Goal: Task Accomplishment & Management: Use online tool/utility

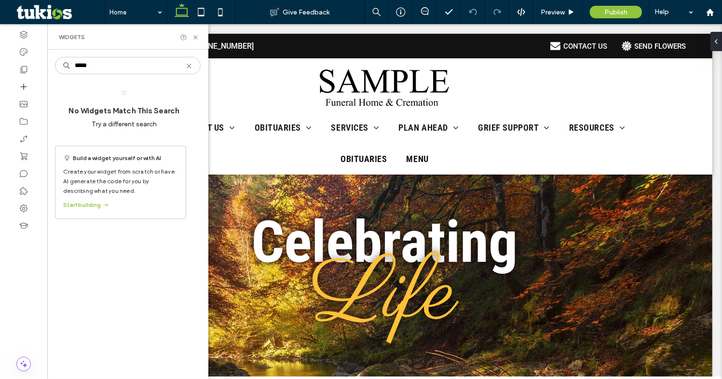
type input "******"
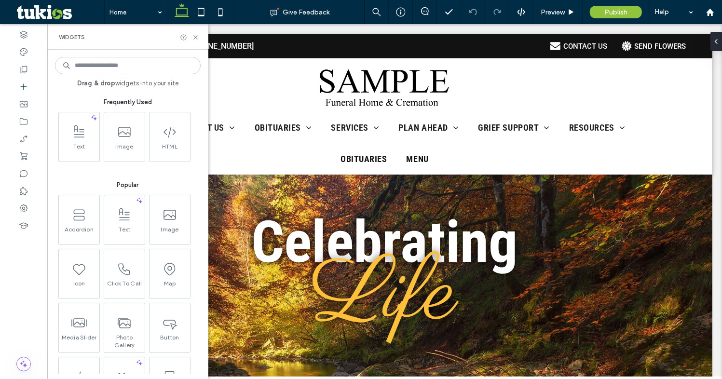
click at [113, 53] on div "Drag & drop widgets into your site Frequently Used Text Image HTML Popular Acco…" at bounding box center [127, 214] width 161 height 329
click at [113, 61] on input at bounding box center [128, 65] width 146 height 17
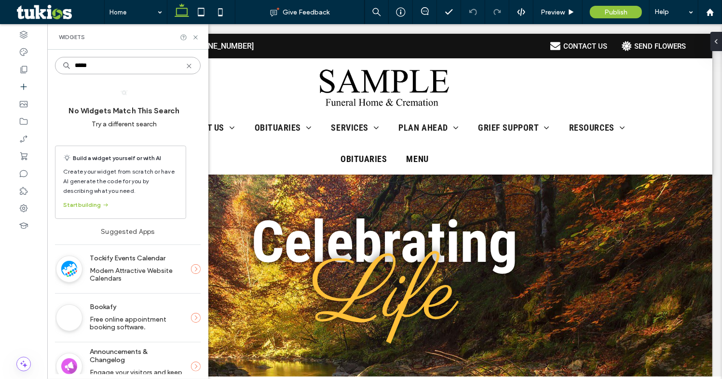
type input "*"
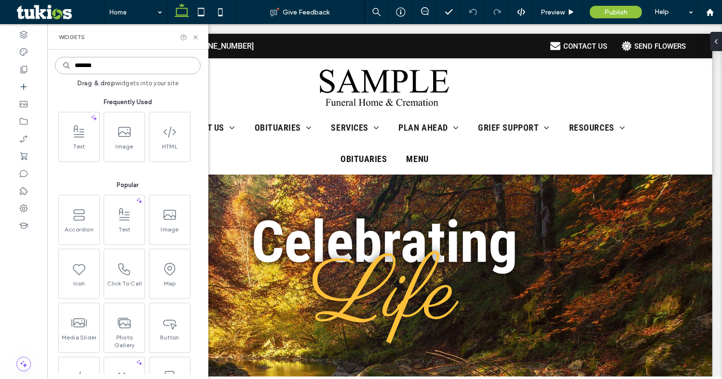
type input "********"
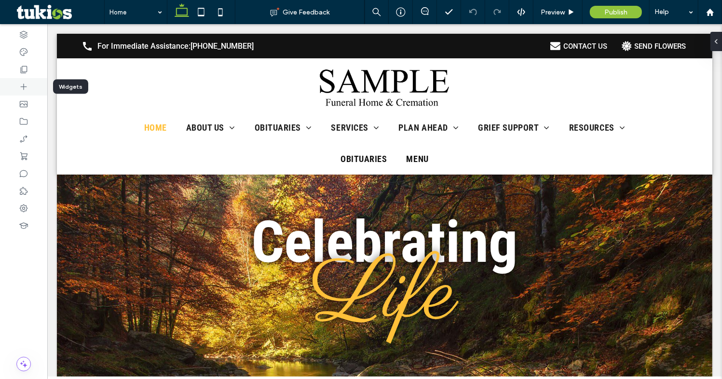
click at [29, 82] on div at bounding box center [23, 86] width 47 height 17
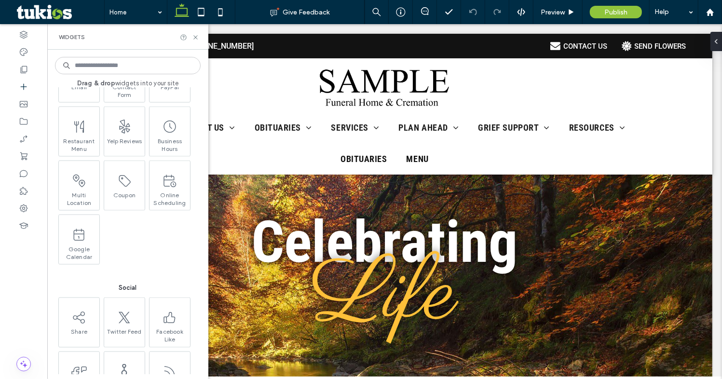
scroll to position [1107, 0]
click at [195, 38] on icon at bounding box center [195, 37] width 7 height 7
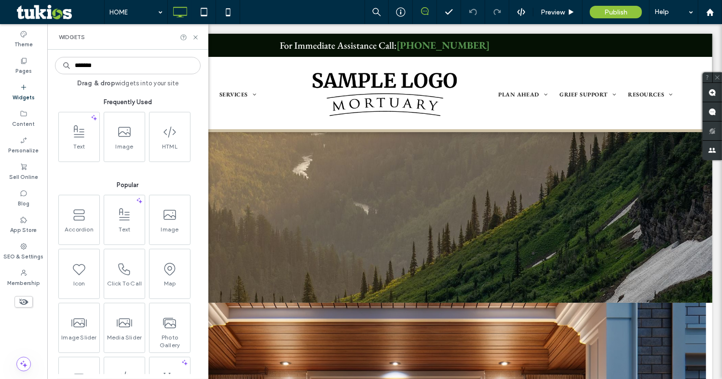
type input "********"
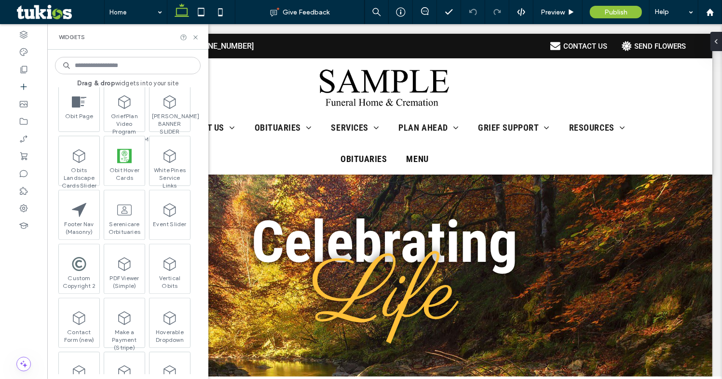
click at [106, 71] on input at bounding box center [128, 65] width 146 height 17
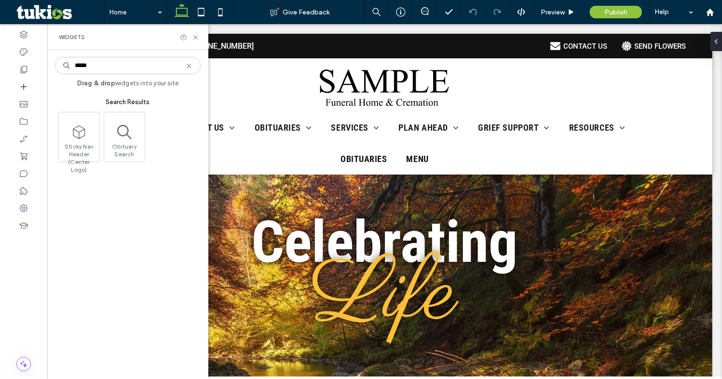
type input "******"
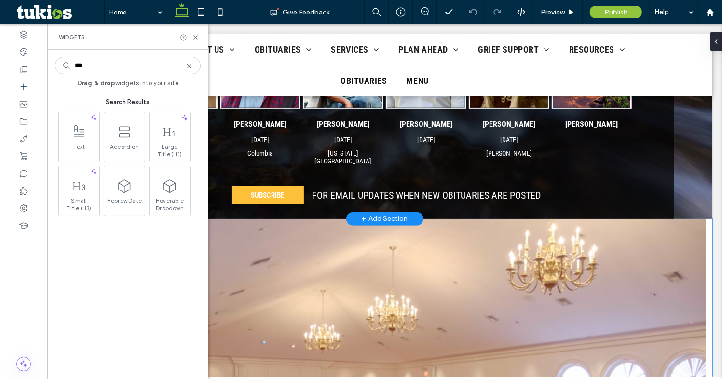
scroll to position [351, 0]
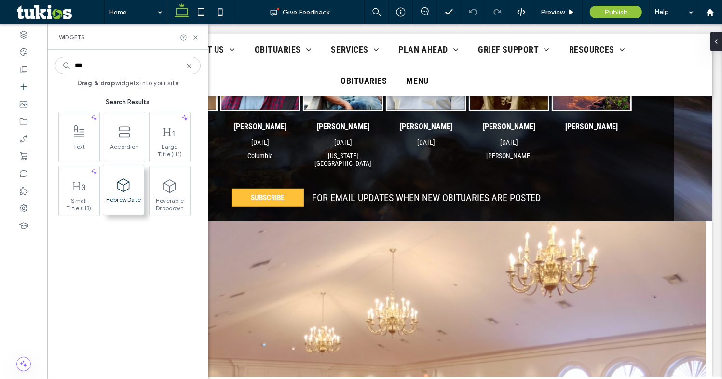
type input "***"
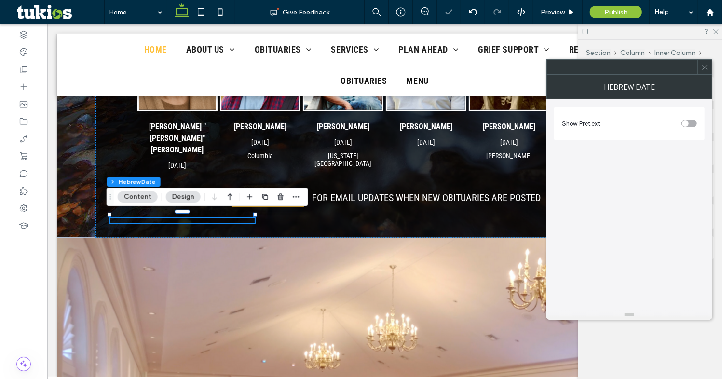
click at [686, 123] on div "toggle" at bounding box center [685, 123] width 7 height 7
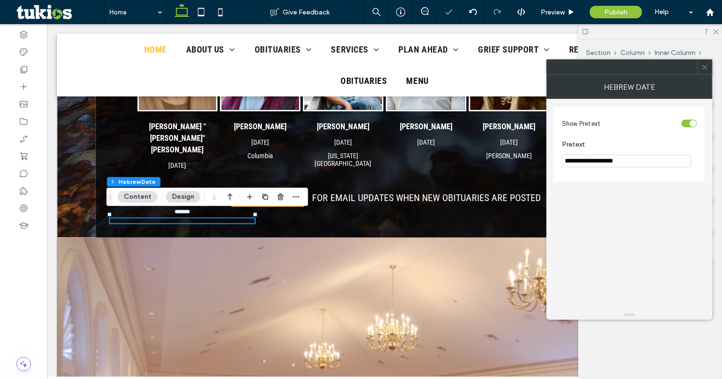
click at [686, 123] on div "toggle" at bounding box center [689, 124] width 15 height 8
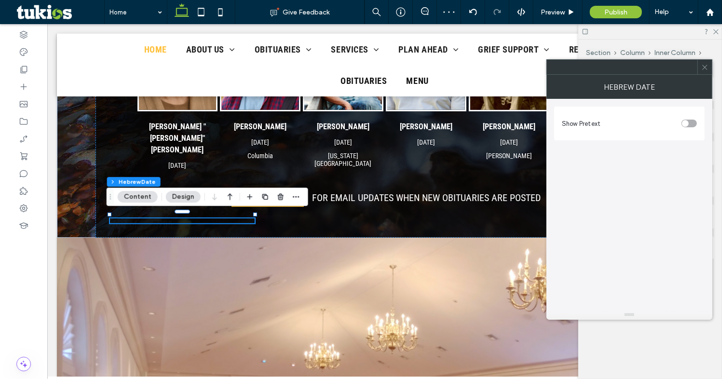
click at [693, 80] on div "Hebrew Date" at bounding box center [630, 87] width 166 height 24
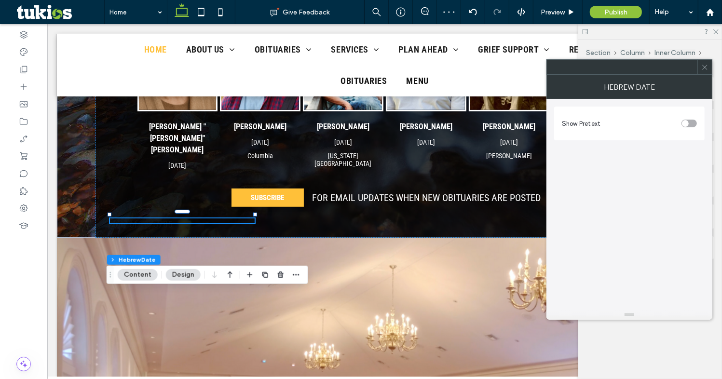
click at [702, 68] on icon at bounding box center [704, 67] width 7 height 7
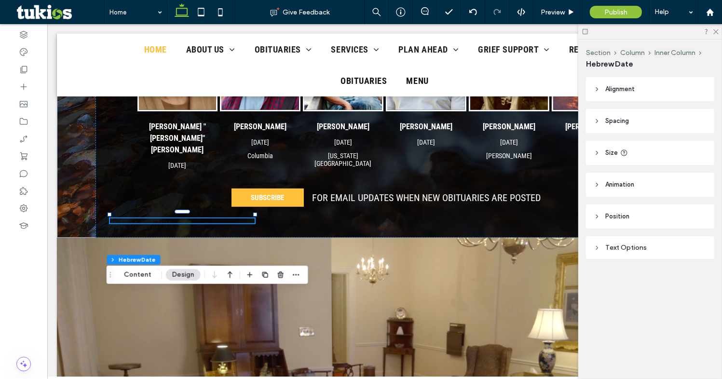
click at [621, 242] on div "Text Options" at bounding box center [650, 247] width 113 height 13
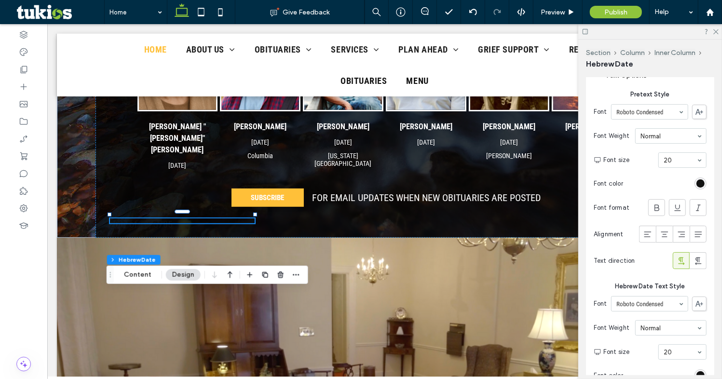
scroll to position [175, 0]
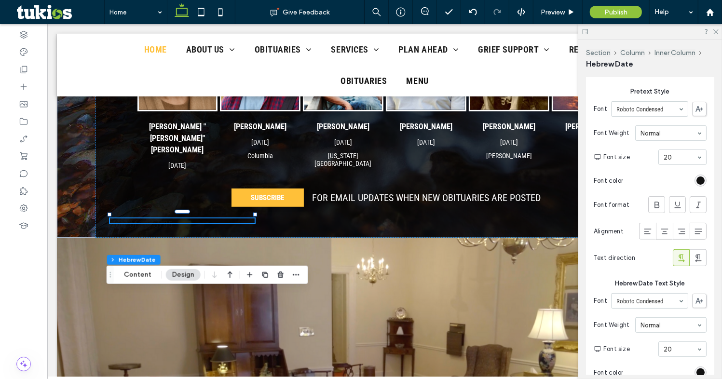
drag, startPoint x: 700, startPoint y: 185, endPoint x: 696, endPoint y: 178, distance: 7.8
click at [700, 185] on section "Font color" at bounding box center [650, 181] width 113 height 22
click at [697, 178] on div "rgb(18, 18, 18)" at bounding box center [701, 181] width 8 height 8
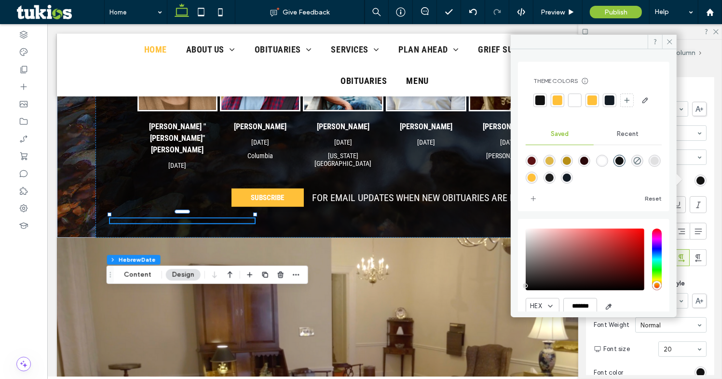
click at [606, 165] on div "rgba(255,255,255,1)" at bounding box center [602, 161] width 8 height 8
type input "*******"
click at [668, 41] on icon at bounding box center [669, 41] width 7 height 7
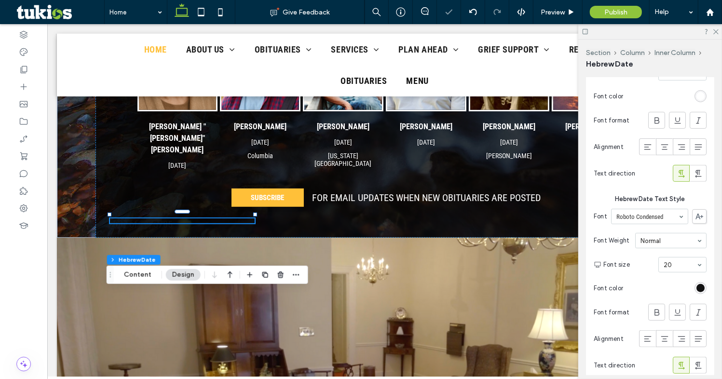
scroll to position [263, 0]
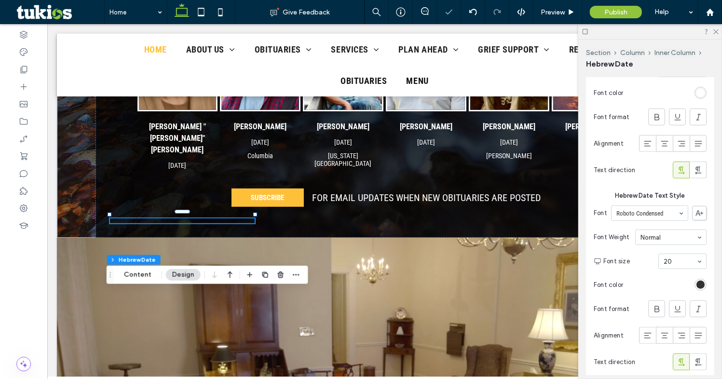
click at [697, 281] on div "rgb(18, 18, 18)" at bounding box center [701, 285] width 8 height 8
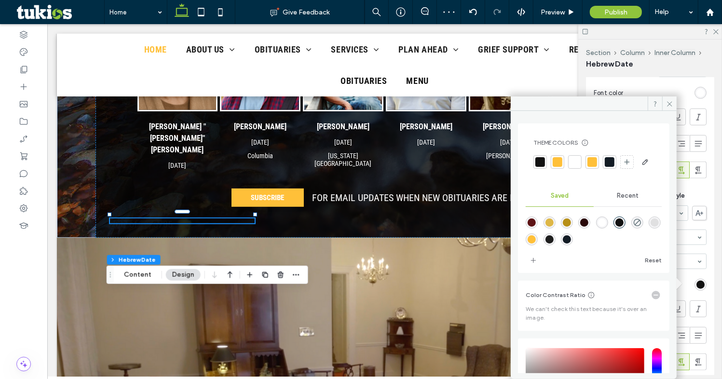
click at [606, 227] on div "rgba(255,255,255,1)" at bounding box center [602, 223] width 8 height 8
type input "*******"
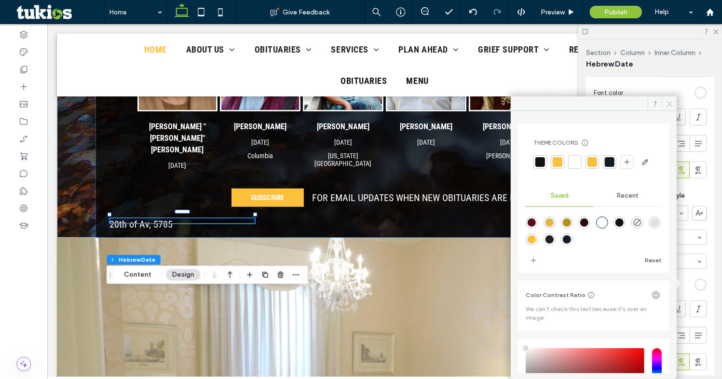
click at [668, 102] on icon at bounding box center [669, 103] width 7 height 7
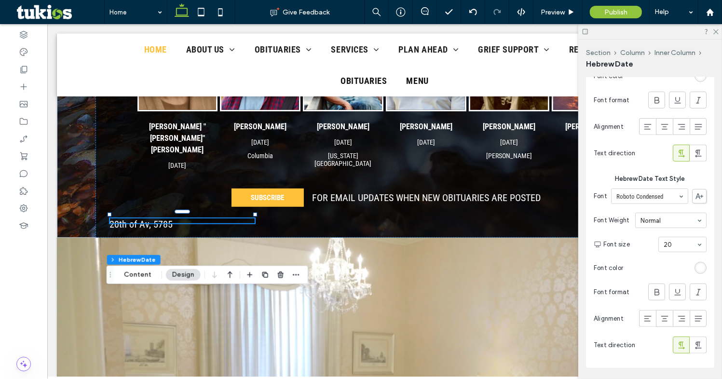
scroll to position [315, 0]
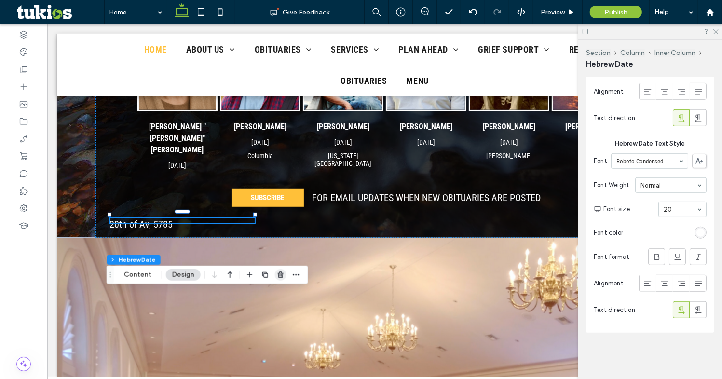
click at [277, 276] on icon "button" at bounding box center [281, 275] width 8 height 8
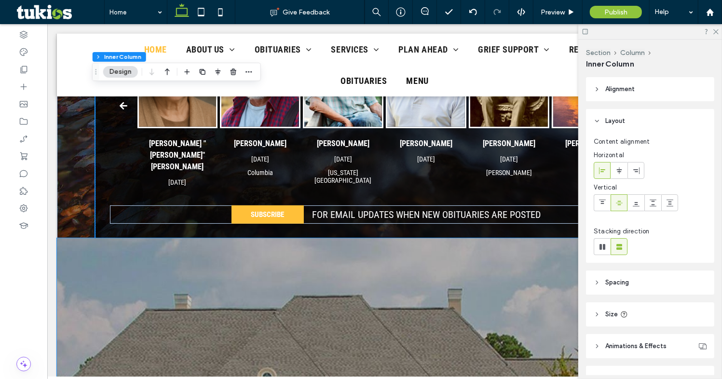
scroll to position [351, 0]
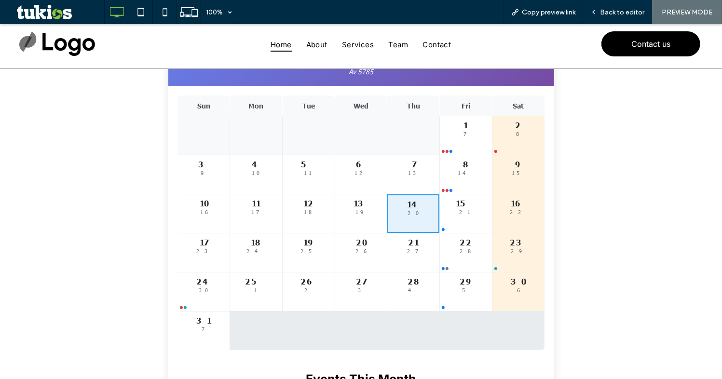
scroll to position [87, 0]
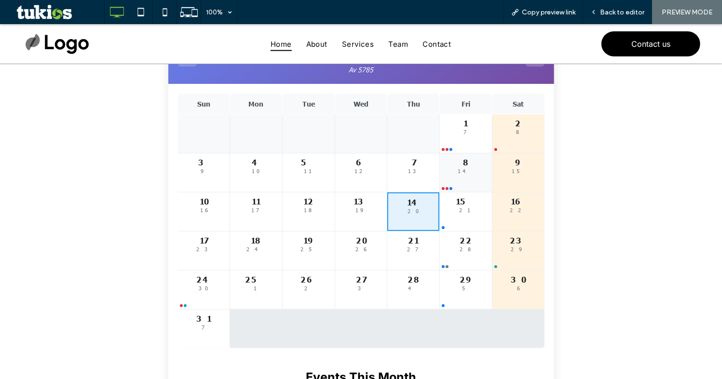
click at [447, 175] on div "8 14" at bounding box center [466, 172] width 52 height 39
click at [453, 178] on div "8 14" at bounding box center [466, 172] width 52 height 39
click at [445, 209] on div "21" at bounding box center [466, 209] width 44 height 6
click at [444, 172] on div "14" at bounding box center [466, 170] width 44 height 6
click at [449, 130] on div "7" at bounding box center [466, 131] width 44 height 6
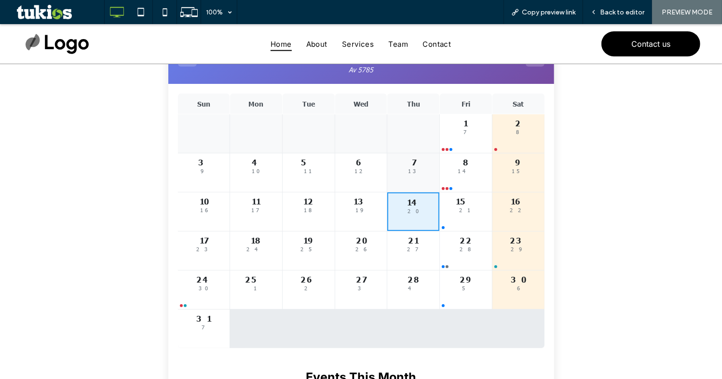
click at [409, 172] on div "13" at bounding box center [413, 170] width 44 height 6
click at [354, 199] on div "13" at bounding box center [361, 201] width 44 height 10
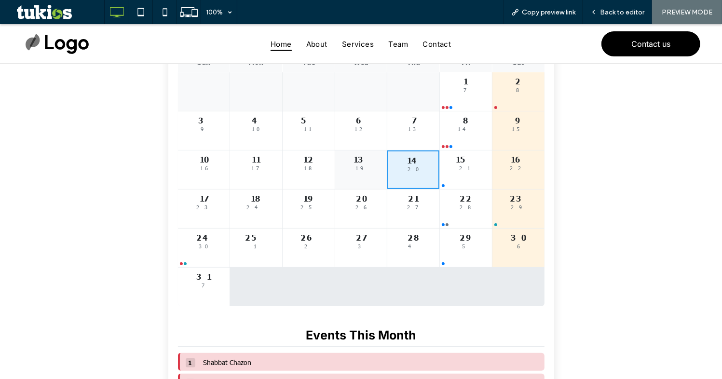
scroll to position [175, 0]
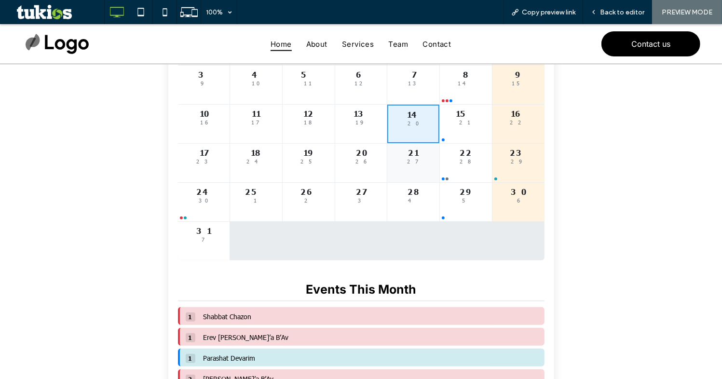
click at [415, 162] on div "27" at bounding box center [413, 161] width 44 height 6
click at [434, 166] on div "21 27" at bounding box center [413, 162] width 52 height 39
click at [446, 178] on div at bounding box center [447, 178] width 3 height 3
click at [444, 176] on div "22 28" at bounding box center [466, 162] width 52 height 39
click at [440, 167] on div "22 28" at bounding box center [466, 162] width 52 height 39
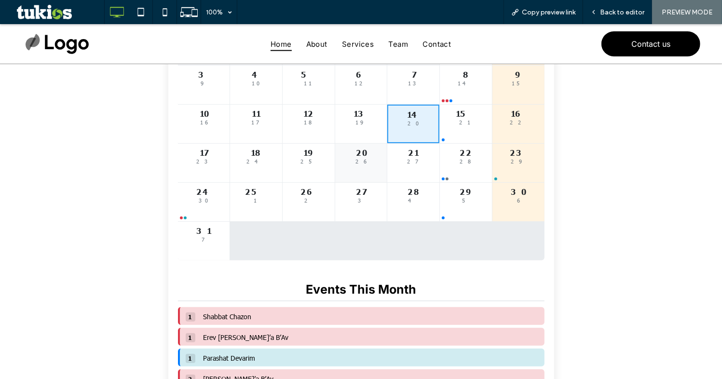
drag, startPoint x: 440, startPoint y: 167, endPoint x: 348, endPoint y: 174, distance: 92.4
click at [440, 167] on div "22 28" at bounding box center [466, 162] width 52 height 39
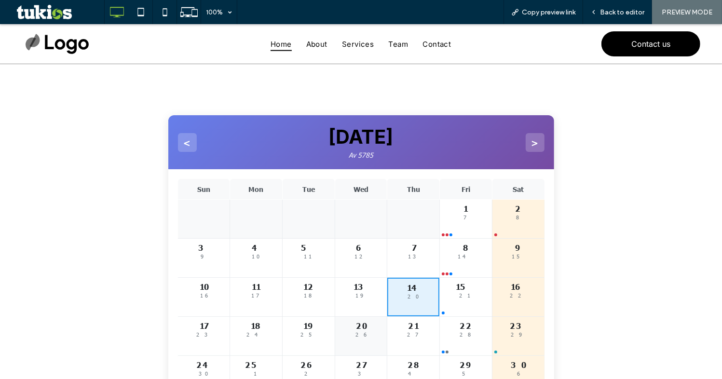
scroll to position [0, 0]
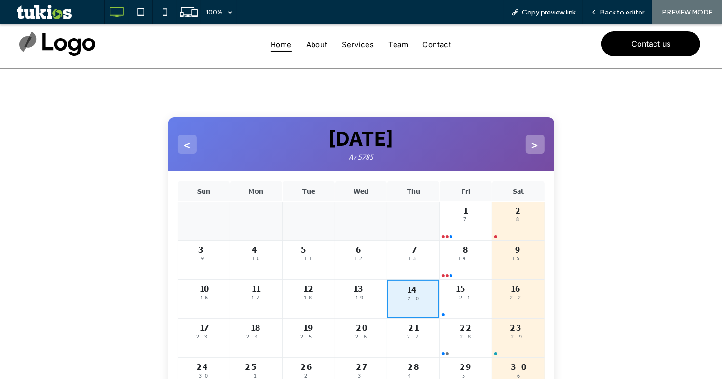
click at [526, 141] on button ">" at bounding box center [535, 144] width 19 height 19
click at [528, 144] on button ">" at bounding box center [535, 144] width 19 height 19
click at [616, 17] on div "Back to editor" at bounding box center [617, 12] width 69 height 24
click at [619, 12] on span "Back to editor" at bounding box center [622, 12] width 44 height 8
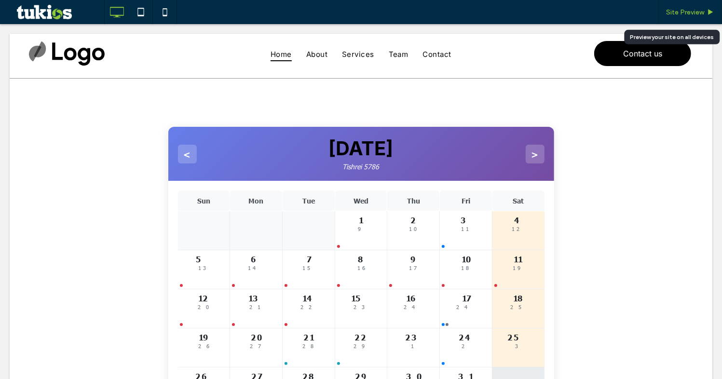
click at [680, 11] on span "Site Preview" at bounding box center [685, 12] width 38 height 8
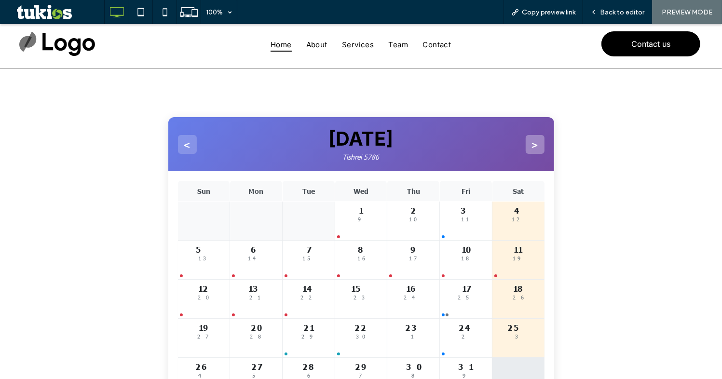
click at [530, 147] on button ">" at bounding box center [535, 144] width 19 height 19
drag, startPoint x: 530, startPoint y: 147, endPoint x: 358, endPoint y: 147, distance: 172.2
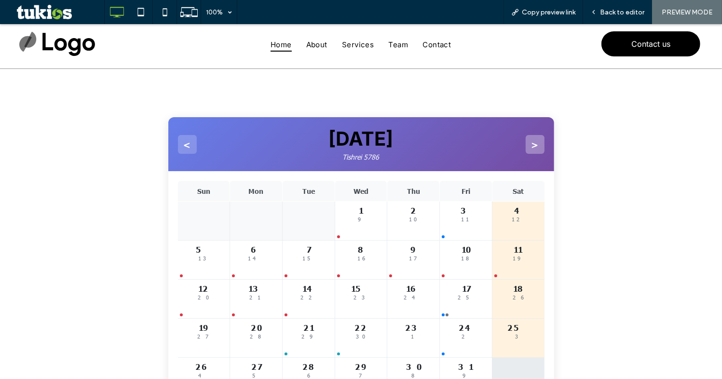
click at [530, 147] on button ">" at bounding box center [535, 144] width 19 height 19
click at [178, 140] on button "<" at bounding box center [187, 144] width 19 height 19
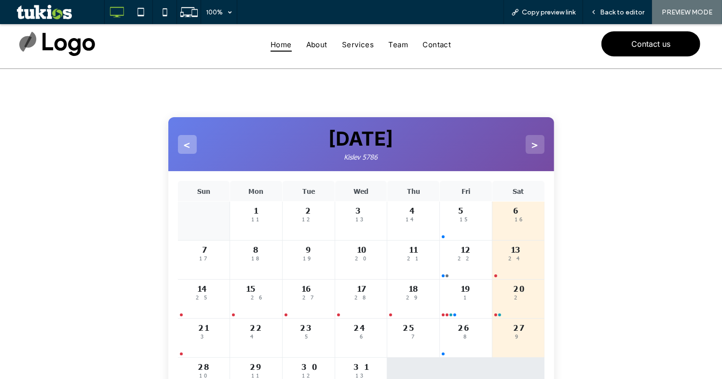
click at [186, 141] on button "<" at bounding box center [187, 144] width 19 height 19
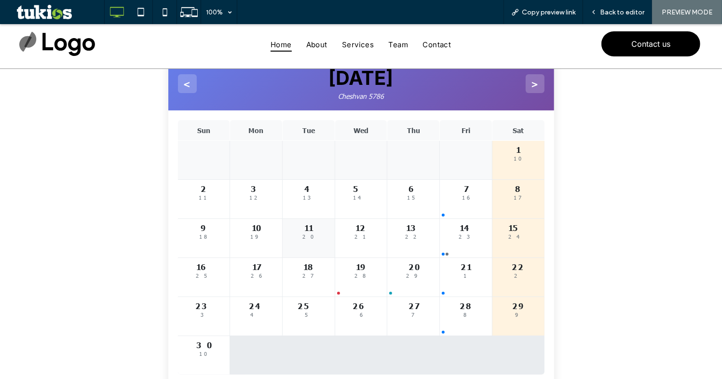
scroll to position [87, 0]
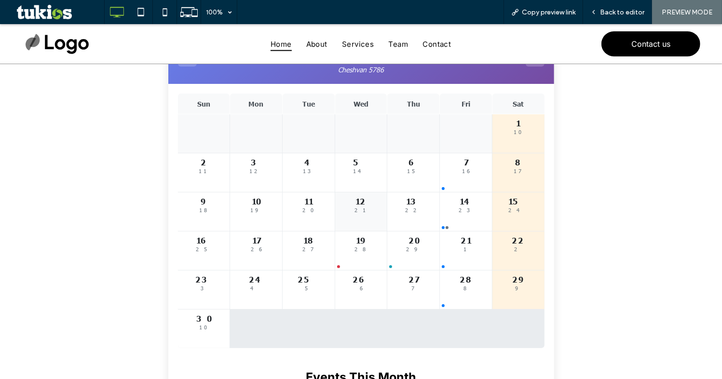
click at [355, 203] on div "12" at bounding box center [361, 201] width 44 height 10
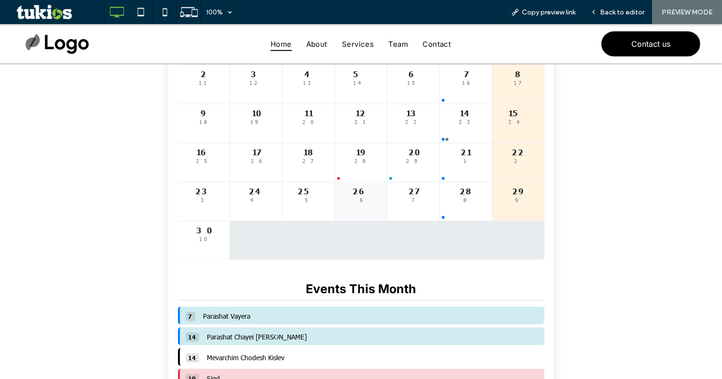
scroll to position [175, 0]
click at [418, 189] on div "27" at bounding box center [413, 191] width 44 height 10
click at [449, 171] on div "21 1" at bounding box center [466, 162] width 52 height 39
click at [442, 179] on div at bounding box center [443, 178] width 3 height 3
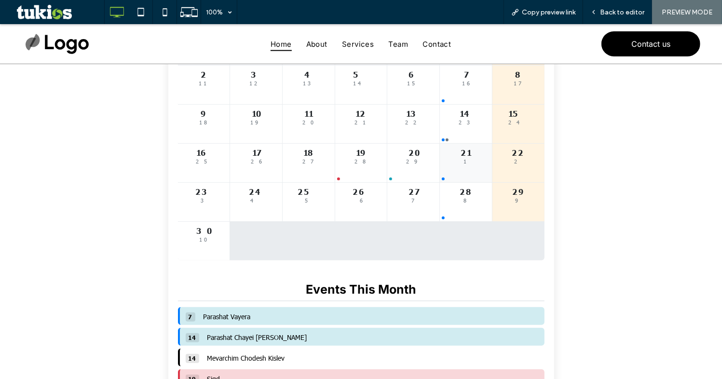
click at [442, 179] on div at bounding box center [443, 178] width 3 height 3
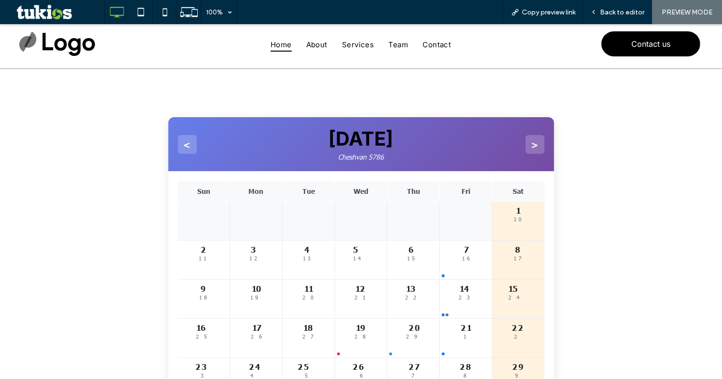
scroll to position [0, 0]
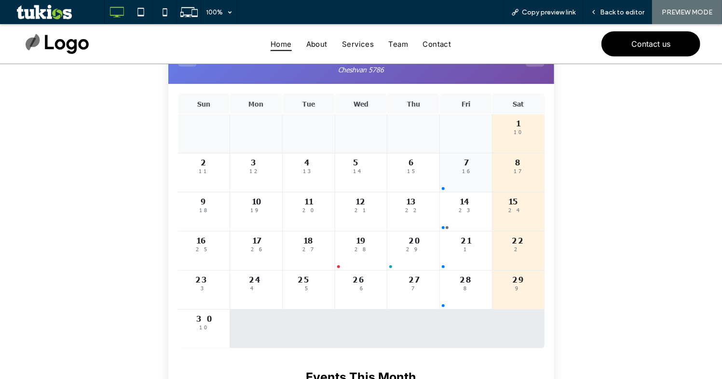
click at [452, 179] on div "7 16" at bounding box center [466, 172] width 52 height 39
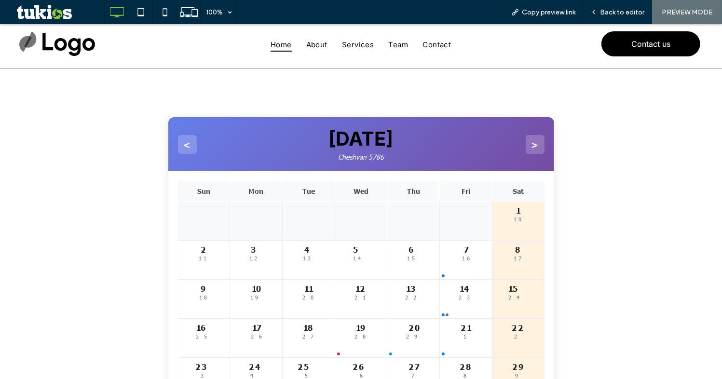
click at [329, 152] on p "Cheshvan 5786" at bounding box center [361, 156] width 65 height 9
click at [599, 7] on div "Back to editor" at bounding box center [617, 12] width 69 height 24
click at [410, 163] on div "< November 2025 Cheshvan 5786 >" at bounding box center [361, 144] width 386 height 54
click at [622, 11] on span "Back to editor" at bounding box center [622, 12] width 44 height 8
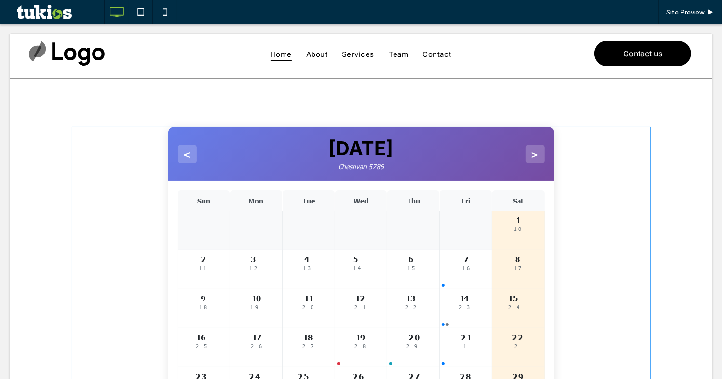
click at [423, 184] on span at bounding box center [361, 384] width 579 height 517
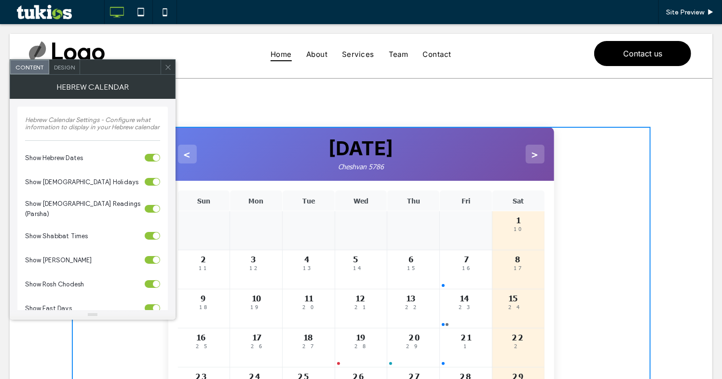
click at [151, 158] on div "toggle" at bounding box center [152, 158] width 15 height 8
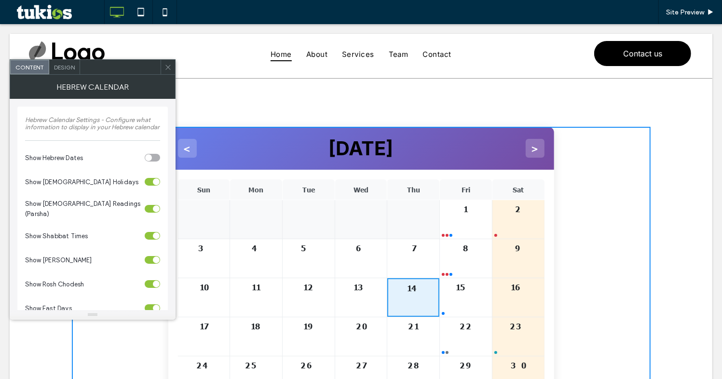
click at [151, 158] on div "toggle" at bounding box center [148, 157] width 7 height 7
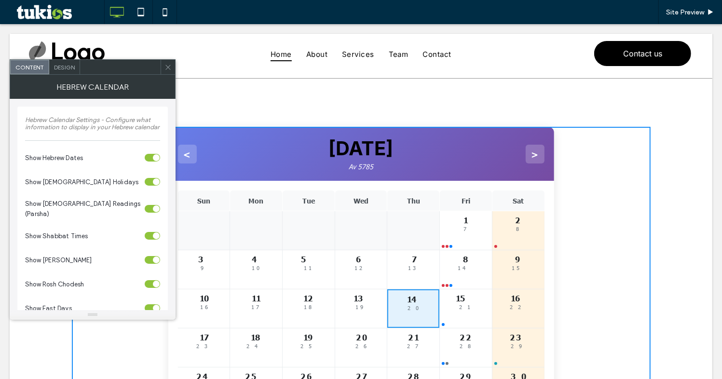
click at [150, 182] on div "toggle" at bounding box center [152, 182] width 15 height 8
click at [150, 182] on div "toggle" at bounding box center [148, 181] width 7 height 7
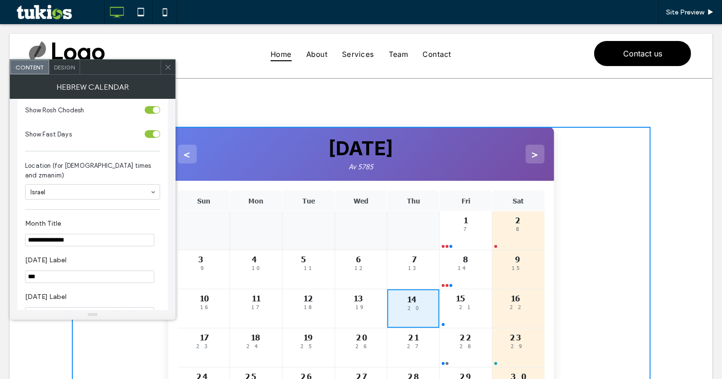
scroll to position [175, 0]
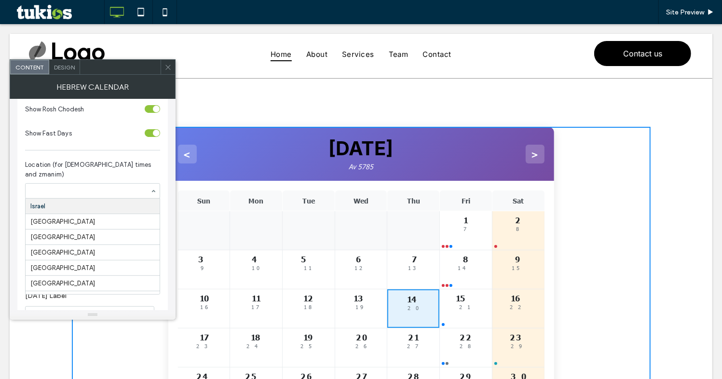
click at [65, 161] on span "Location (for Shabbat times and zmanim)" at bounding box center [90, 169] width 131 height 19
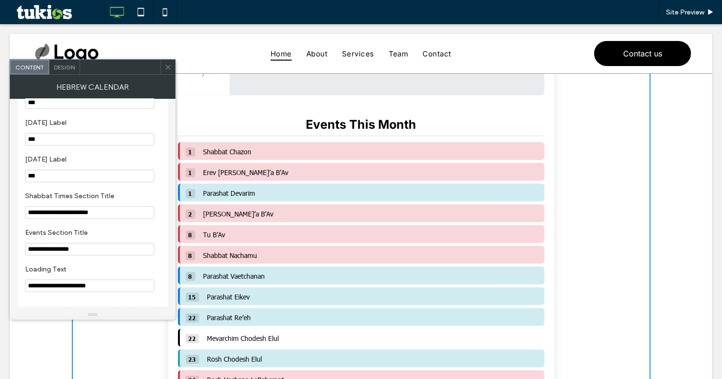
scroll to position [351, 0]
click at [204, 188] on span "Parashat Devarim" at bounding box center [230, 191] width 52 height 9
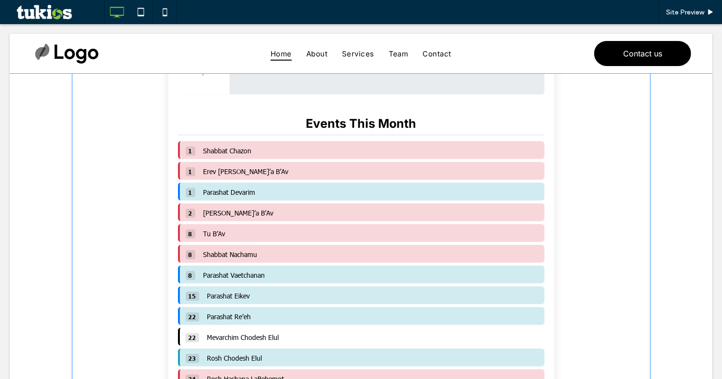
click at [231, 193] on span at bounding box center [361, 107] width 579 height 662
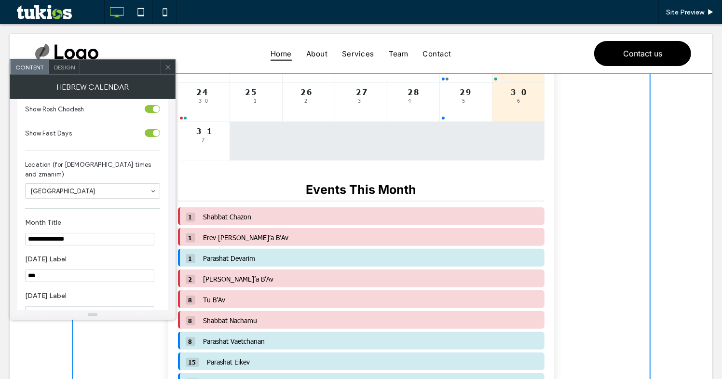
scroll to position [263, 0]
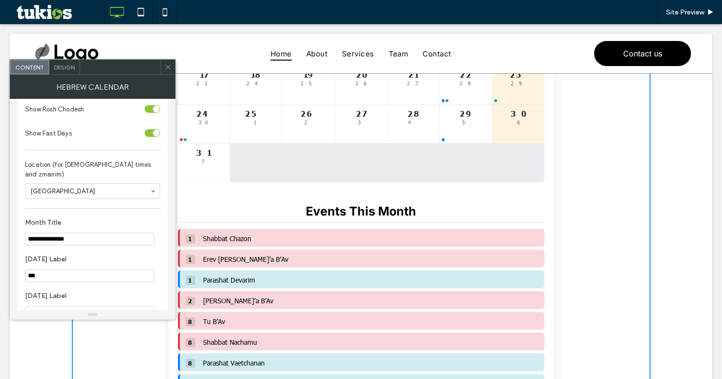
click at [167, 68] on use at bounding box center [167, 67] width 5 height 5
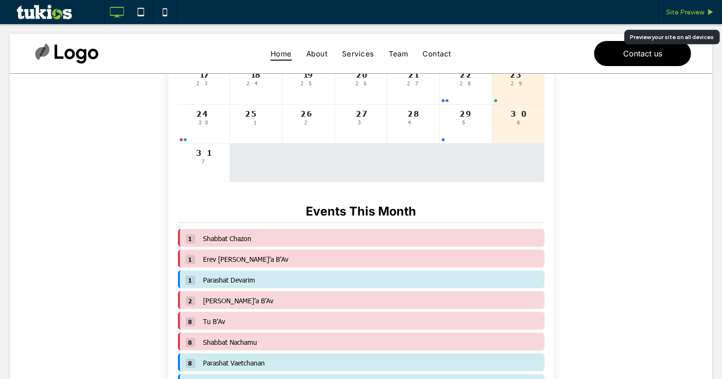
click at [695, 14] on span "Site Preview" at bounding box center [685, 12] width 38 height 8
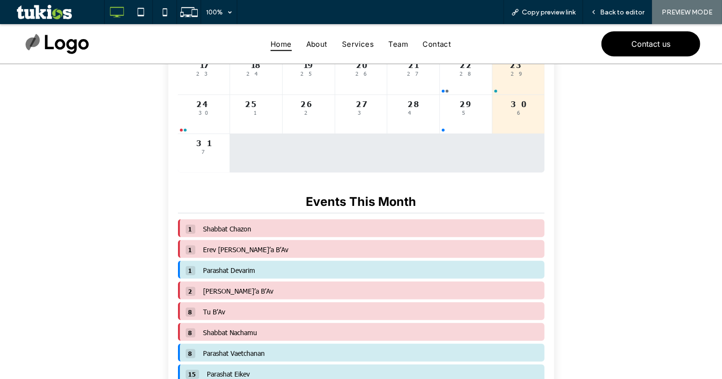
click at [213, 232] on span "Shabbat Chazon" at bounding box center [228, 228] width 48 height 9
click at [186, 231] on span "1" at bounding box center [191, 228] width 10 height 9
click at [187, 227] on span "1" at bounding box center [191, 228] width 10 height 9
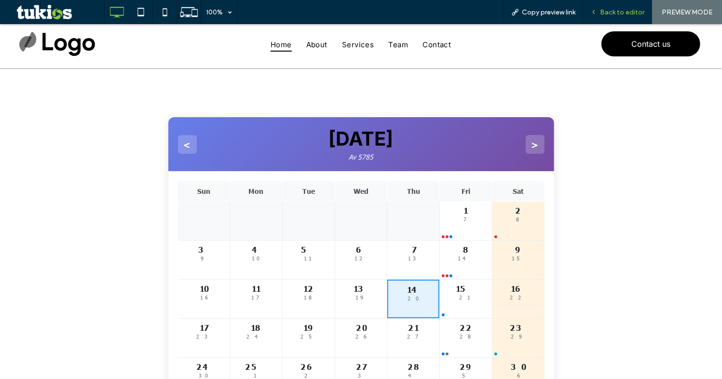
click at [607, 8] on span "Back to editor" at bounding box center [622, 12] width 44 height 8
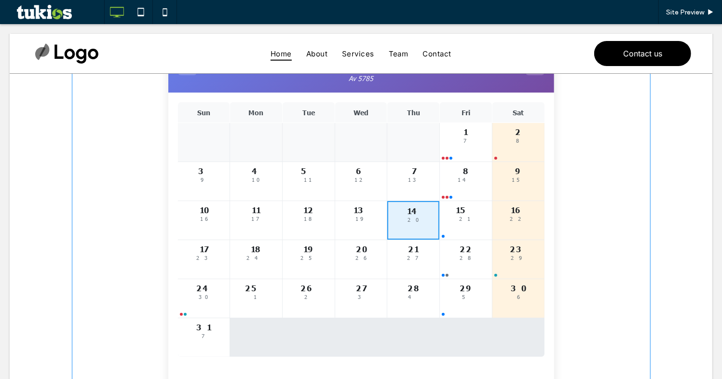
scroll to position [87, 0]
click at [452, 219] on span at bounding box center [361, 370] width 579 height 662
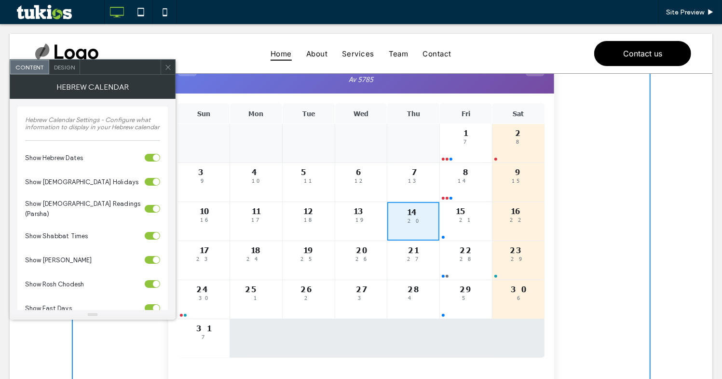
click at [168, 68] on icon at bounding box center [167, 67] width 7 height 7
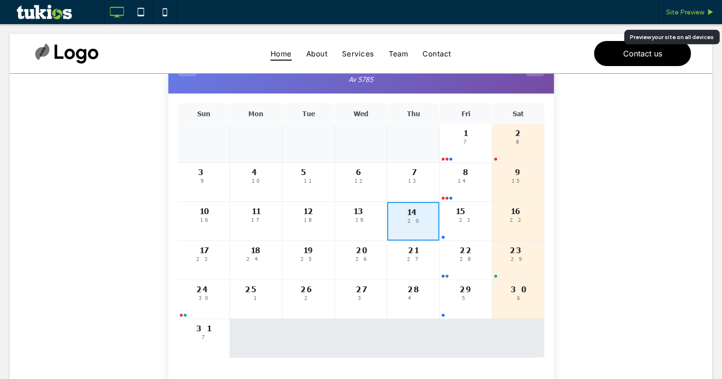
click at [676, 13] on span "Site Preview" at bounding box center [685, 12] width 38 height 8
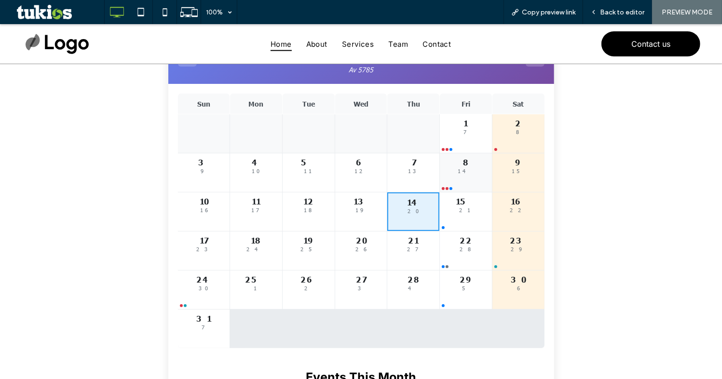
click at [469, 178] on div "8 14" at bounding box center [466, 172] width 52 height 39
click at [443, 184] on div "8 14" at bounding box center [466, 172] width 52 height 39
click at [444, 207] on div "21" at bounding box center [466, 209] width 44 height 6
click at [433, 212] on div "14 20" at bounding box center [413, 211] width 52 height 39
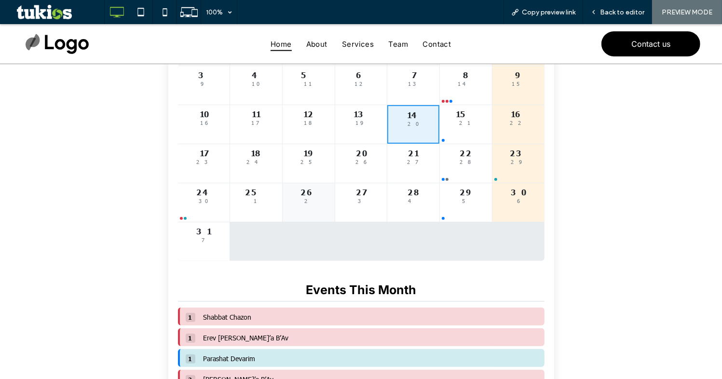
scroll to position [175, 0]
click at [354, 188] on div "27" at bounding box center [361, 191] width 44 height 10
click at [300, 197] on div "2" at bounding box center [309, 200] width 44 height 6
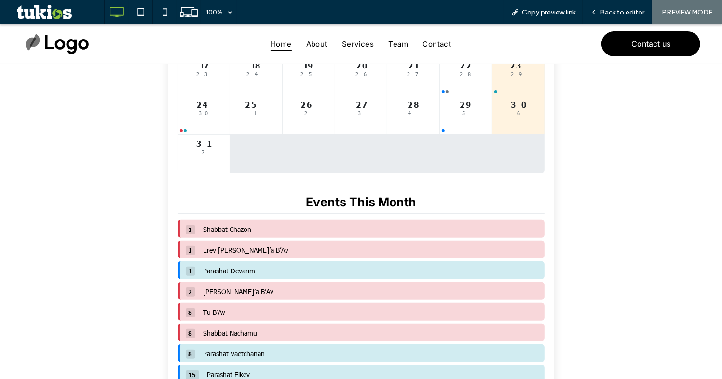
scroll to position [263, 0]
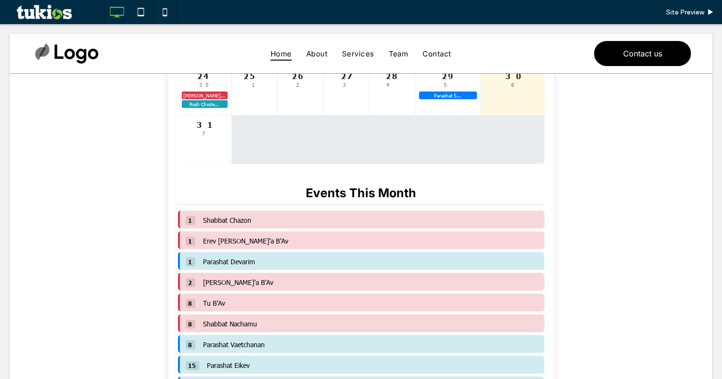
scroll to position [351, 0]
click at [260, 222] on span at bounding box center [361, 141] width 579 height 731
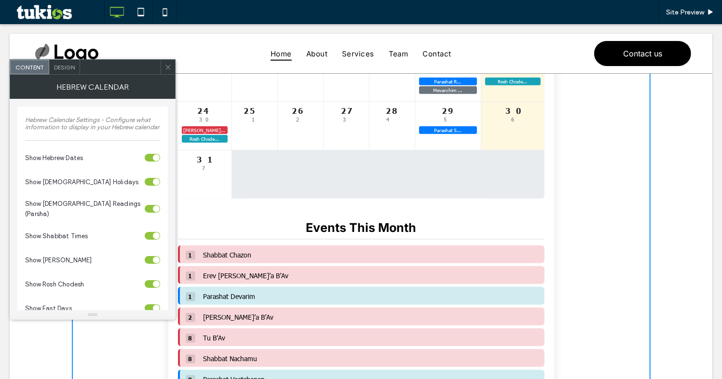
scroll to position [263, 0]
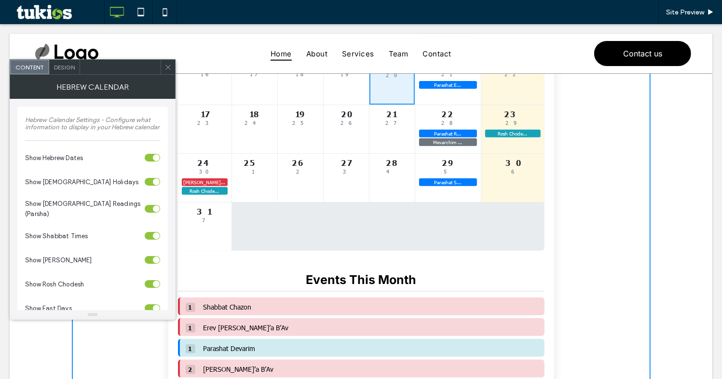
click at [165, 70] on icon at bounding box center [167, 67] width 7 height 7
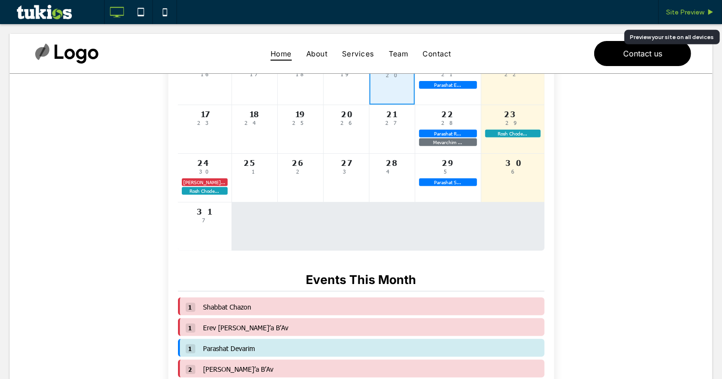
click at [691, 16] on div "Site Preview" at bounding box center [690, 12] width 64 height 24
click at [685, 11] on span "Site Preview" at bounding box center [685, 12] width 38 height 8
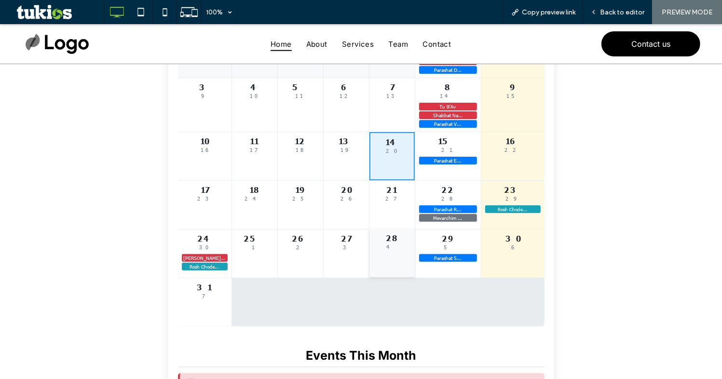
scroll to position [175, 0]
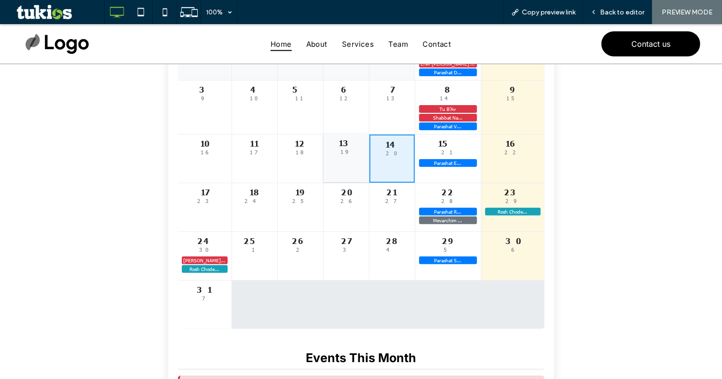
click at [363, 168] on div "13 19" at bounding box center [346, 158] width 45 height 48
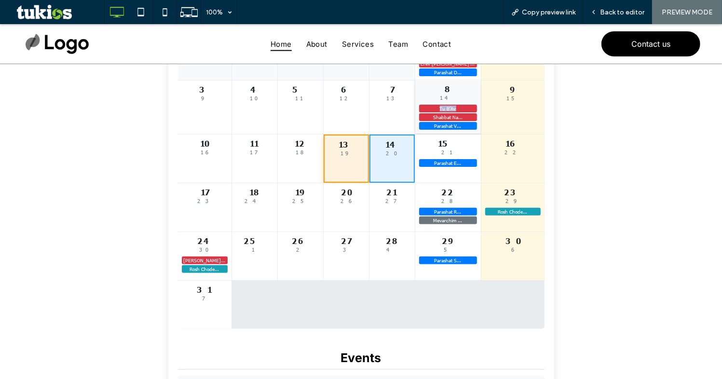
click at [444, 114] on div "Tu B’Av Shabbat Na... Parashat V..." at bounding box center [448, 116] width 58 height 25
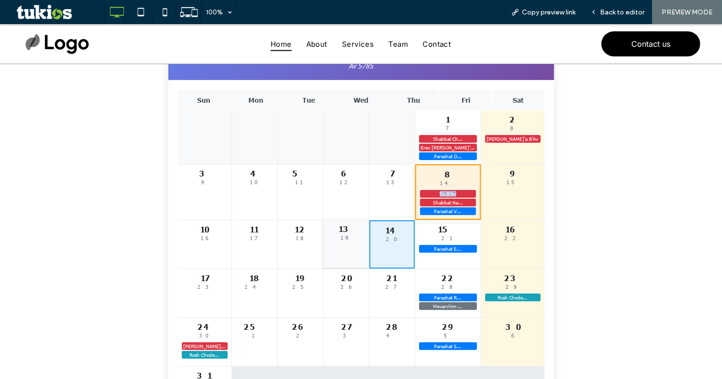
scroll to position [87, 0]
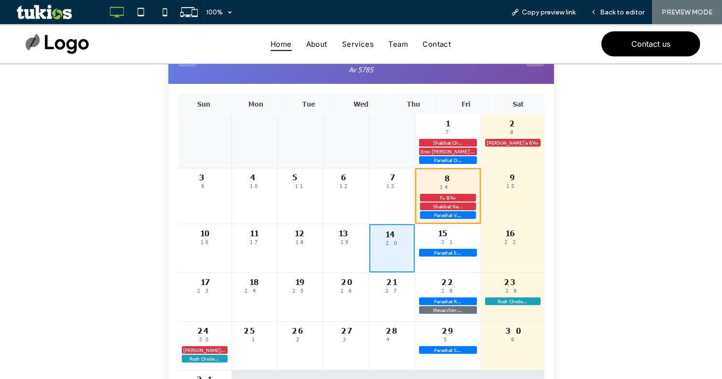
click at [207, 137] on div at bounding box center [205, 141] width 54 height 54
click at [364, 84] on div "Sun Mon Tue Wed Thu Fri Sat 1 7 Shabbat Ch... Erev Tish’... Parashat D... 2 8 T…" at bounding box center [361, 255] width 386 height 344
click at [363, 77] on div "< August 2025 Av 5785 >" at bounding box center [361, 56] width 386 height 54
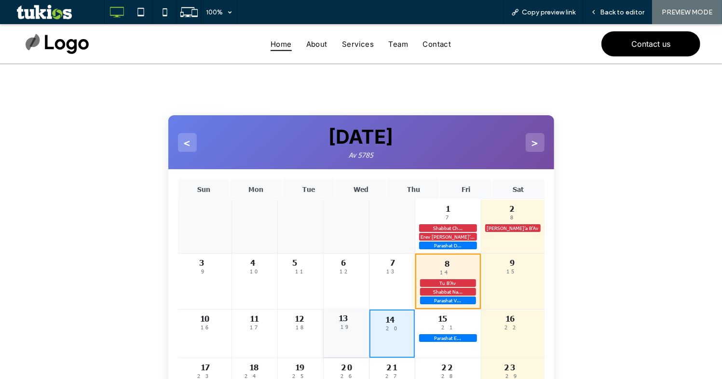
scroll to position [0, 0]
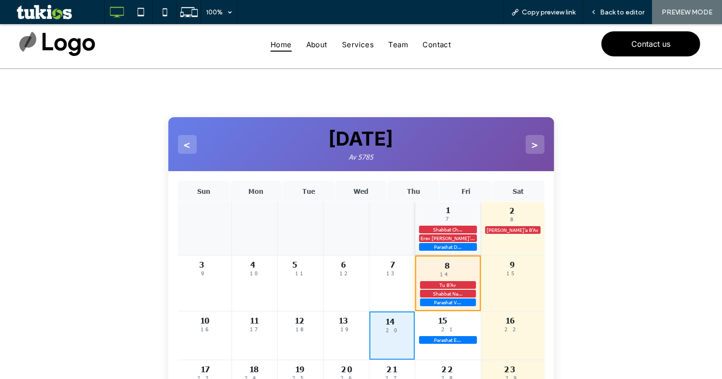
click at [446, 212] on div "1" at bounding box center [448, 210] width 58 height 10
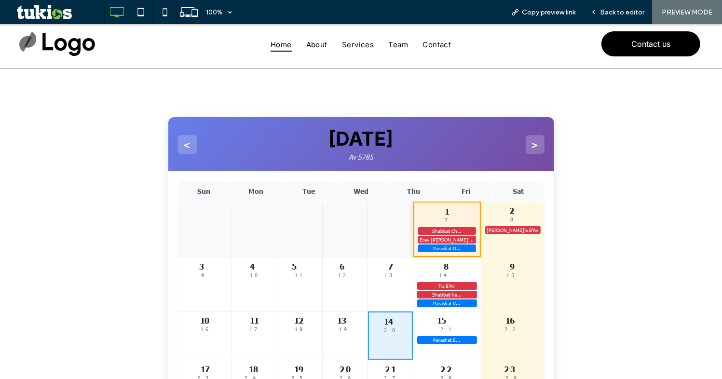
click at [402, 205] on div at bounding box center [390, 228] width 45 height 55
click at [531, 137] on button ">" at bounding box center [535, 144] width 19 height 19
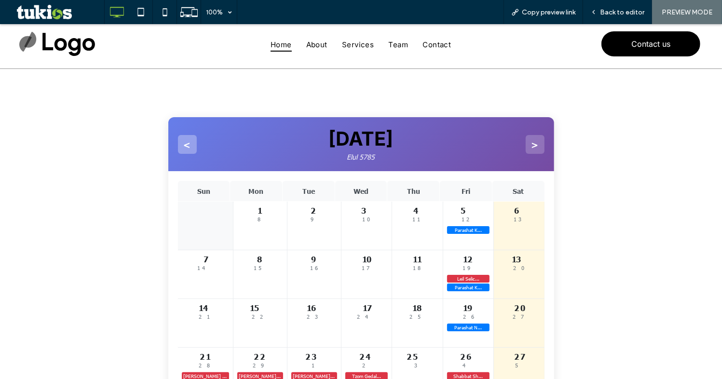
click at [183, 139] on button "<" at bounding box center [187, 144] width 19 height 19
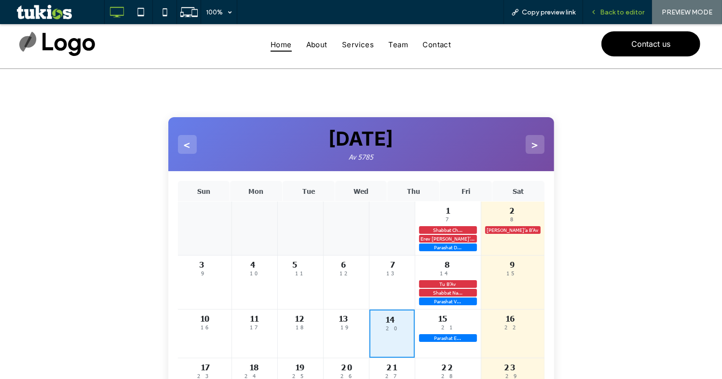
click at [614, 10] on span "Back to editor" at bounding box center [622, 12] width 44 height 8
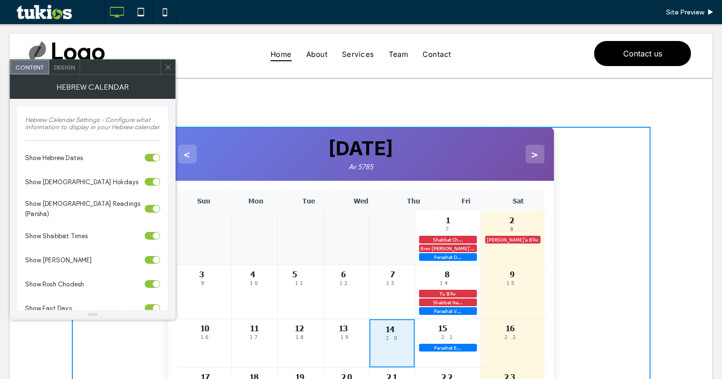
click at [167, 58] on nav "Home About Services Team Contact" at bounding box center [361, 53] width 402 height 21
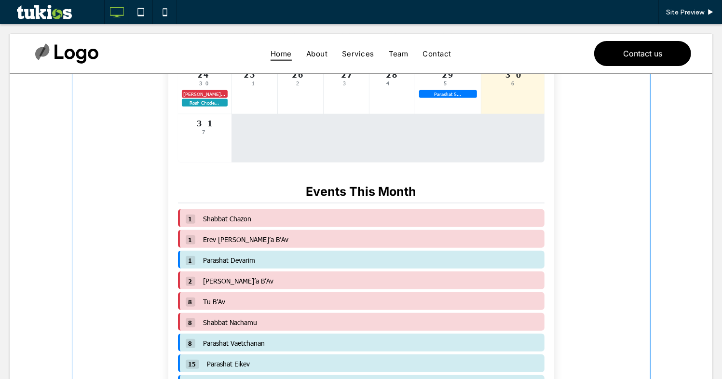
scroll to position [351, 0]
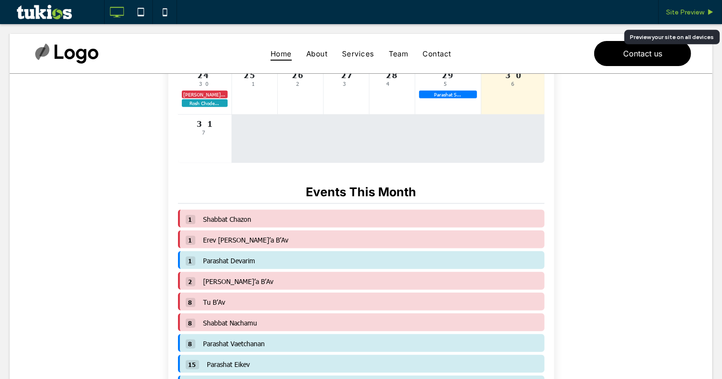
click at [687, 14] on span "Site Preview" at bounding box center [685, 12] width 38 height 8
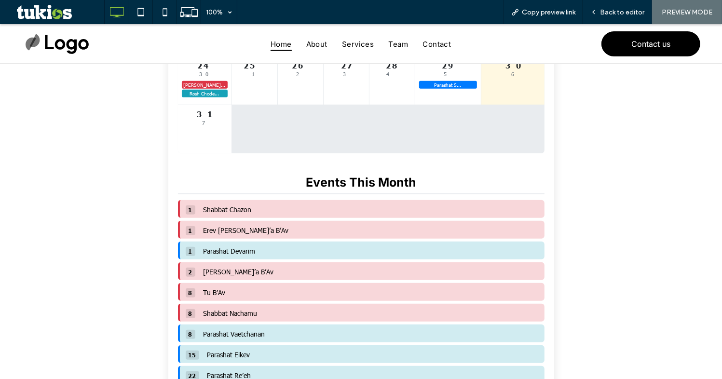
click at [230, 214] on span "Shabbat Chazon" at bounding box center [228, 209] width 48 height 9
click at [632, 14] on span "Back to editor" at bounding box center [622, 12] width 44 height 8
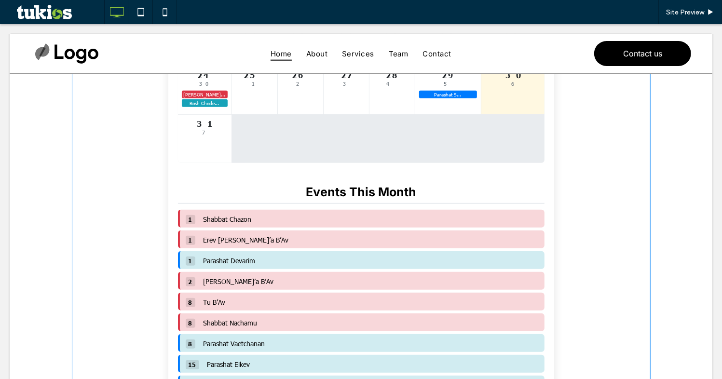
click at [381, 160] on span at bounding box center [361, 141] width 579 height 731
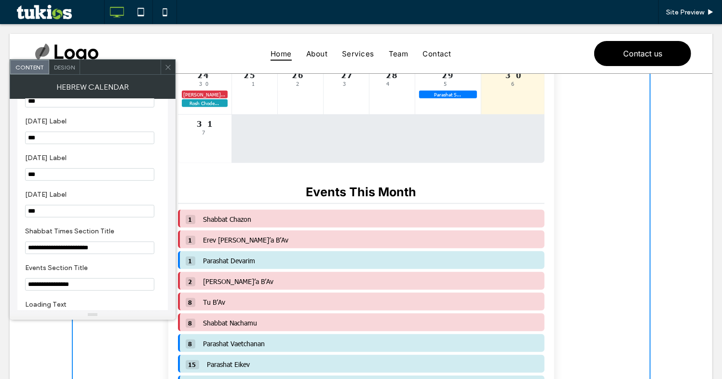
scroll to position [495, 0]
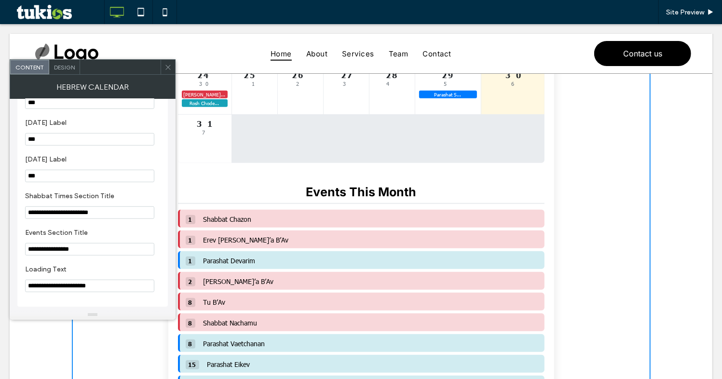
click at [169, 61] on span at bounding box center [167, 67] width 7 height 14
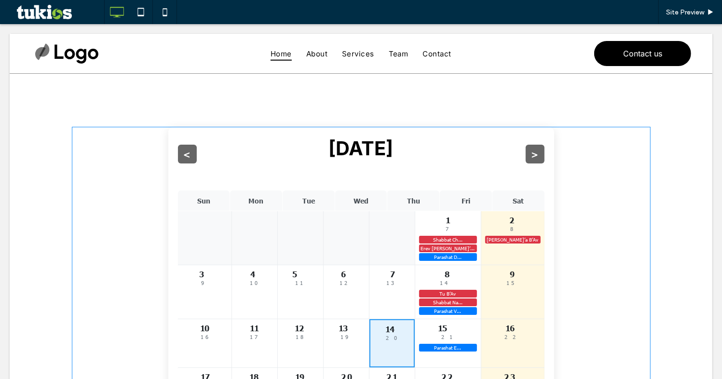
scroll to position [0, 0]
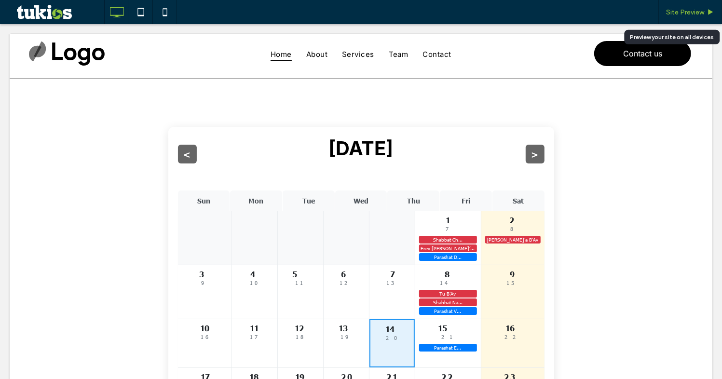
click at [685, 14] on span "Site Preview" at bounding box center [685, 12] width 38 height 8
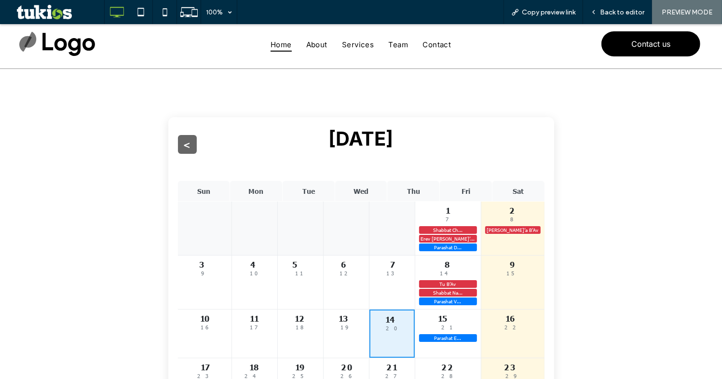
click at [536, 147] on button ">" at bounding box center [535, 144] width 19 height 19
click at [528, 145] on button ">" at bounding box center [535, 144] width 19 height 19
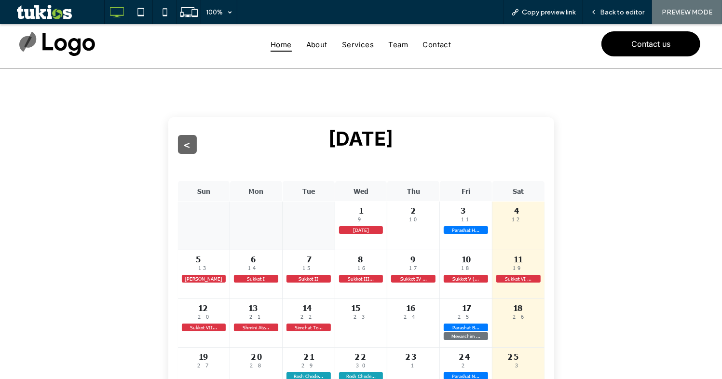
click at [528, 145] on button ">" at bounding box center [535, 144] width 19 height 19
click at [530, 137] on button ">" at bounding box center [535, 144] width 19 height 19
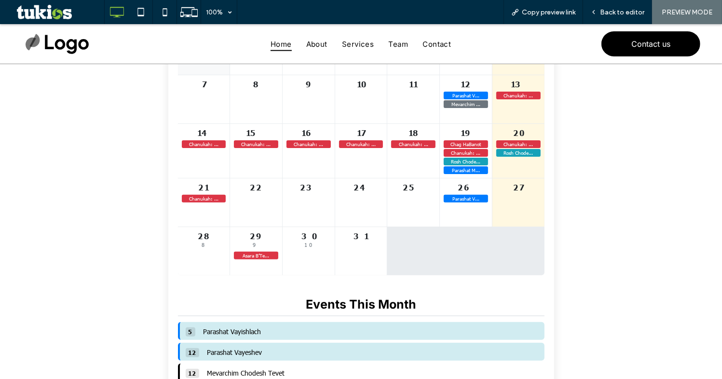
scroll to position [351, 0]
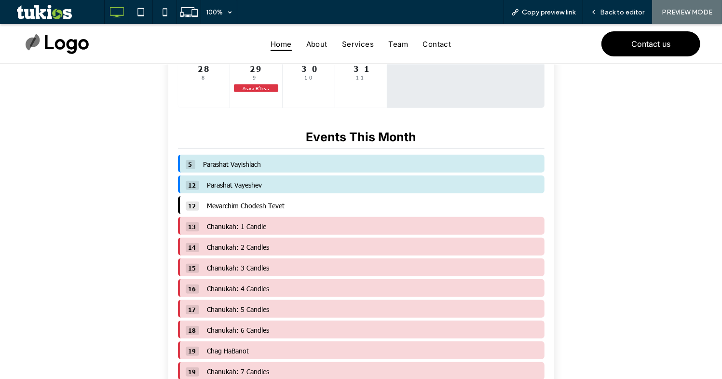
click at [239, 208] on span "Mevarchim Chodesh Tevet" at bounding box center [246, 205] width 78 height 9
click at [186, 206] on span "12" at bounding box center [193, 205] width 14 height 9
click at [188, 188] on span "12" at bounding box center [193, 184] width 14 height 9
click at [188, 168] on span "5" at bounding box center [191, 164] width 10 height 9
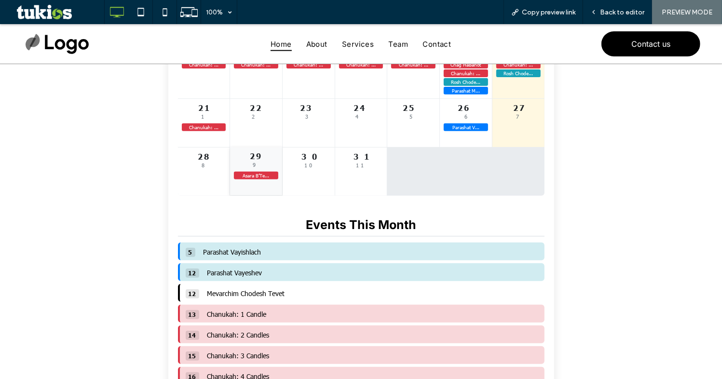
click at [240, 170] on div "29 9 Asara B’Te..." at bounding box center [256, 171] width 52 height 48
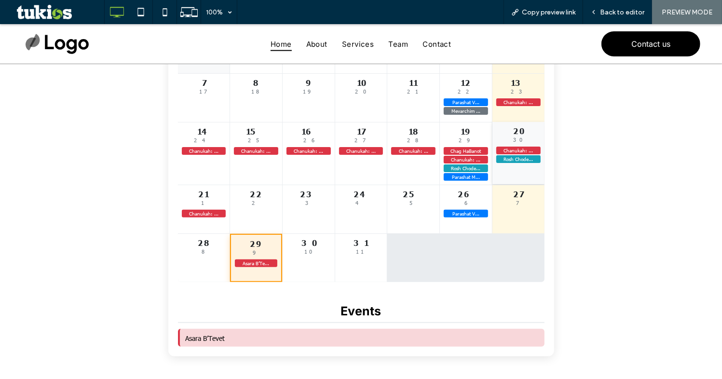
scroll to position [175, 0]
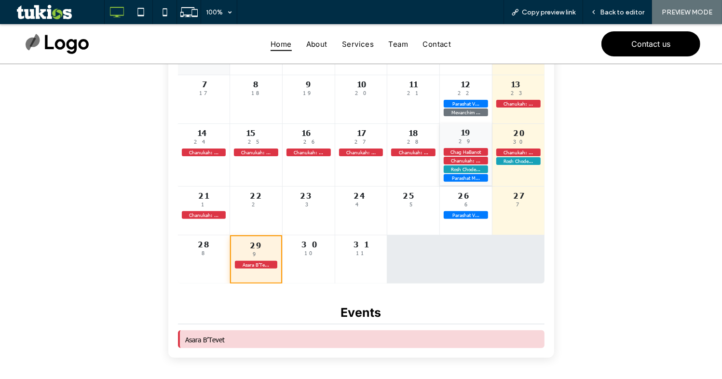
click at [470, 165] on div "Chag HaBanot Chanukah: ... Rosh Chode... Parashat M..." at bounding box center [466, 165] width 44 height 34
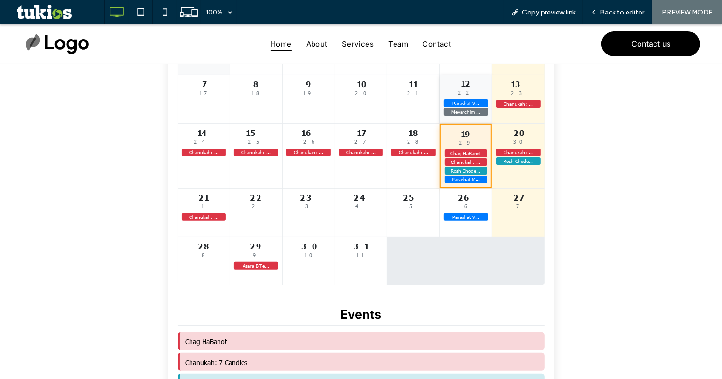
click at [454, 97] on div "12 22 Parashat V... Mevarchim ..." at bounding box center [466, 98] width 52 height 48
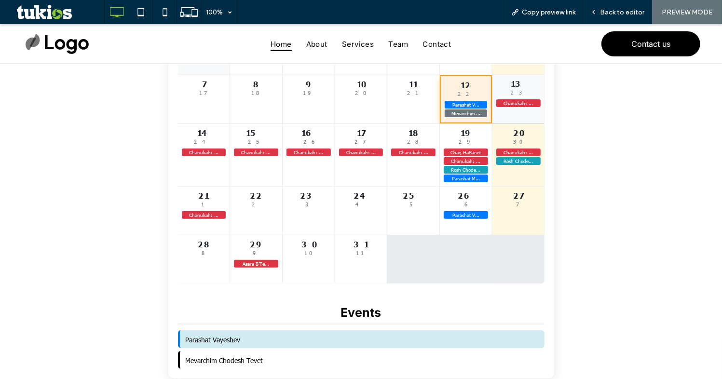
click at [497, 91] on div "23" at bounding box center [518, 92] width 44 height 6
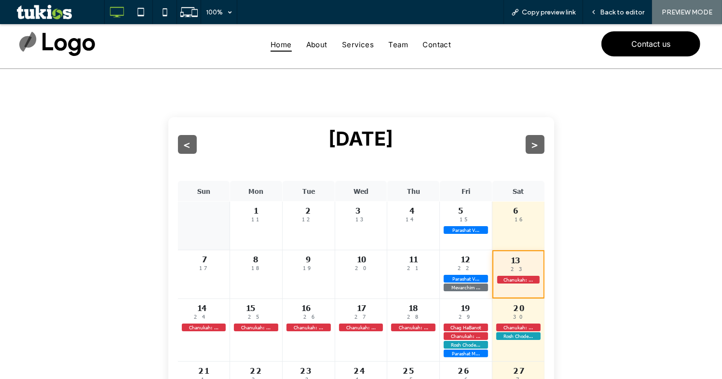
scroll to position [0, 0]
click at [178, 142] on button "<" at bounding box center [187, 144] width 19 height 19
click at [183, 138] on button "<" at bounding box center [187, 144] width 19 height 19
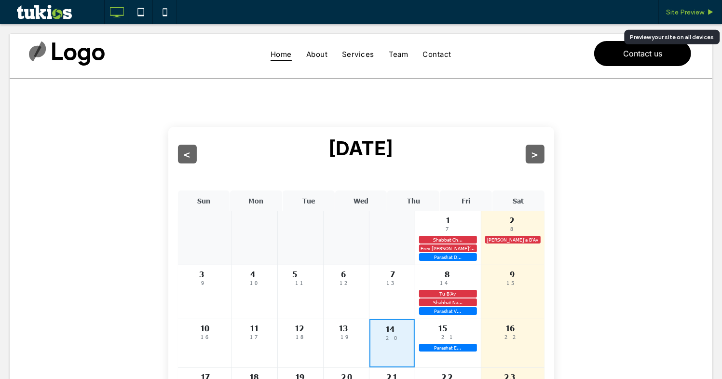
click at [699, 14] on span "Site Preview" at bounding box center [685, 12] width 38 height 8
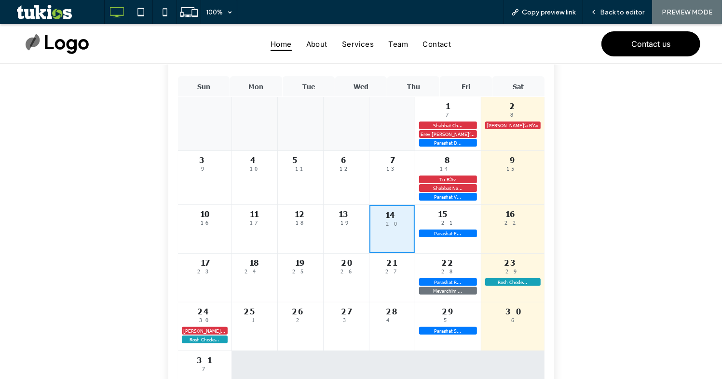
scroll to position [82, 0]
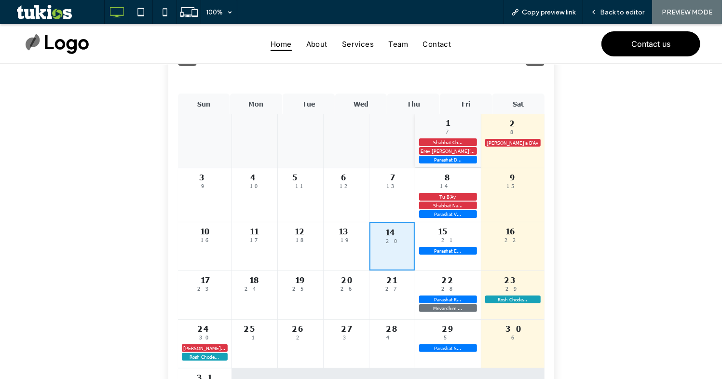
click at [465, 130] on div "7" at bounding box center [448, 131] width 58 height 6
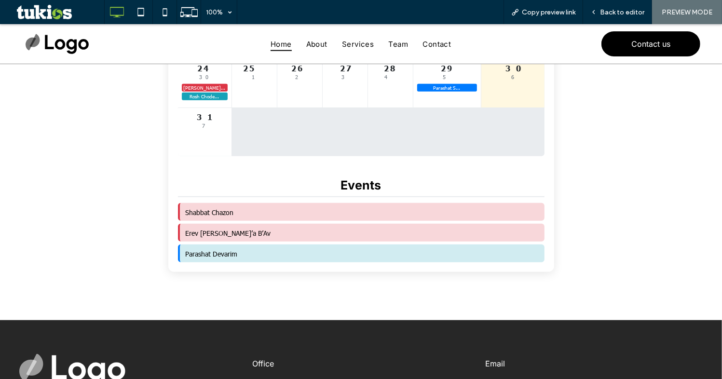
scroll to position [346, 0]
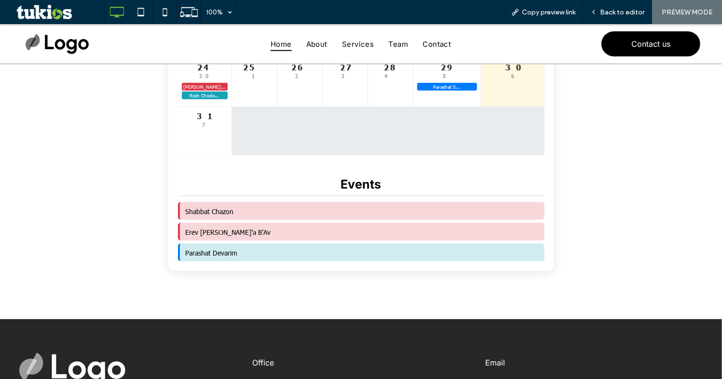
click at [221, 232] on span "Erev [PERSON_NAME]’a B’Av" at bounding box center [228, 231] width 85 height 9
click at [224, 214] on span "Shabbat Chazon" at bounding box center [210, 210] width 48 height 9
click at [215, 236] on span "Erev [PERSON_NAME]’a B’Av" at bounding box center [228, 231] width 85 height 9
click at [215, 254] on span "Parashat Devarim" at bounding box center [212, 252] width 52 height 9
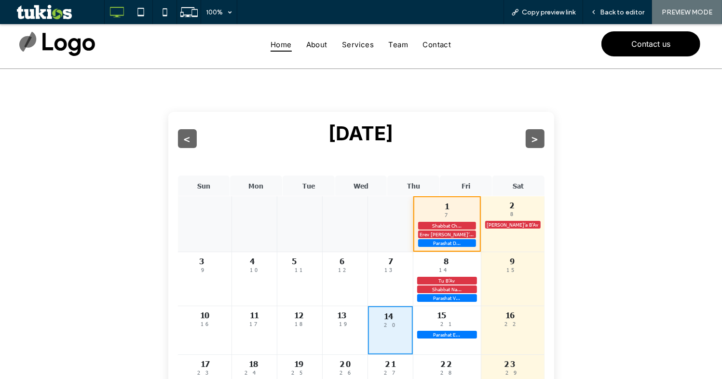
scroll to position [0, 0]
click at [532, 137] on button ">" at bounding box center [535, 138] width 19 height 19
